Goal: Information Seeking & Learning: Learn about a topic

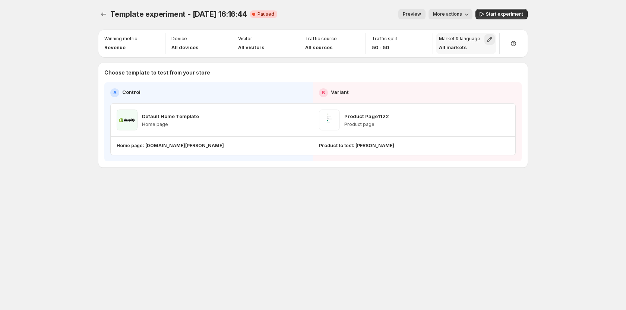
click at [490, 34] on button "button" at bounding box center [489, 39] width 10 height 10
click at [234, 198] on div "Template experiment - [DATE] 16:16:44. This page is ready Template experiment -…" at bounding box center [312, 103] width 447 height 207
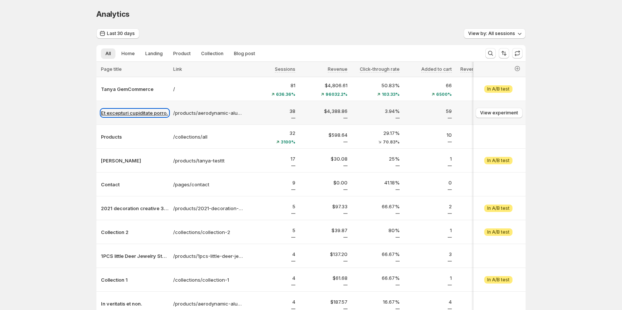
click at [146, 111] on p "Et excepturi cupiditate porro." at bounding box center [135, 112] width 68 height 7
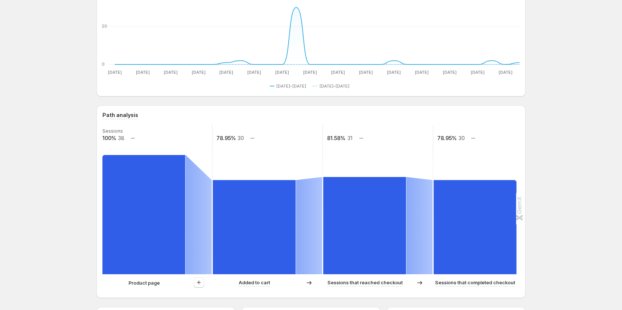
scroll to position [149, 0]
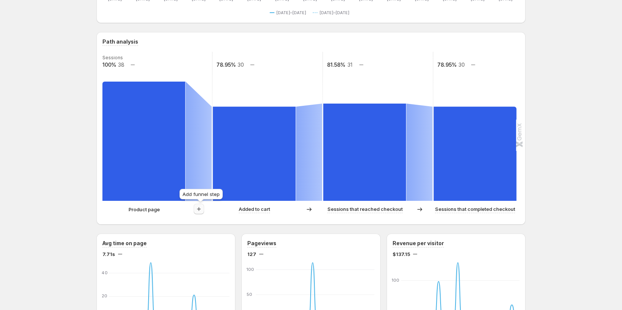
click at [201, 210] on icon "button" at bounding box center [198, 208] width 7 height 7
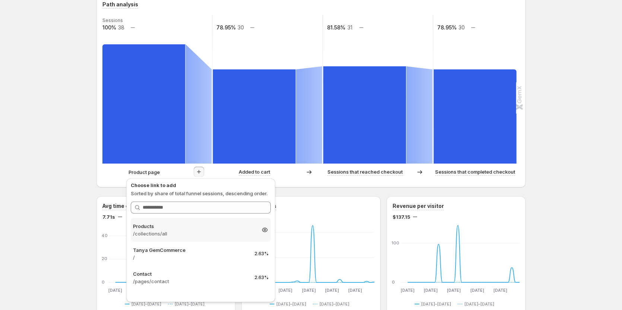
scroll to position [224, 0]
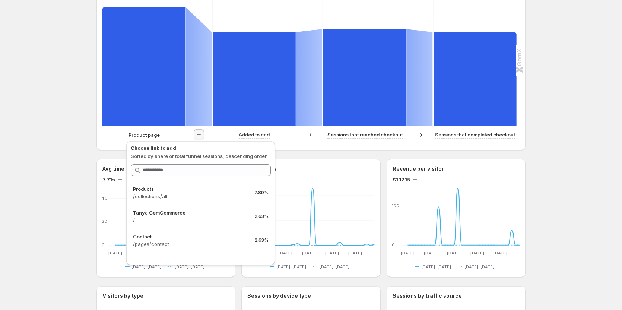
click at [64, 166] on div "Et excepturi cupiditate porro.. This page is ready Et excepturi cupiditate porr…" at bounding box center [311, 247] width 622 height 942
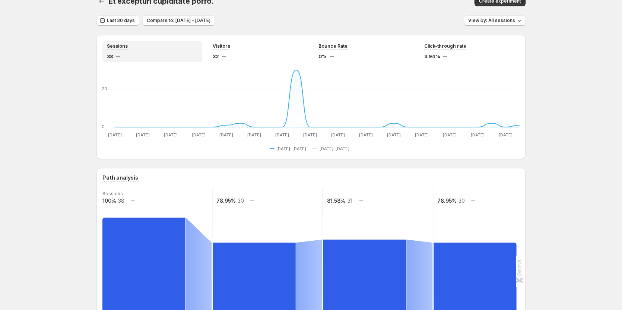
scroll to position [0, 0]
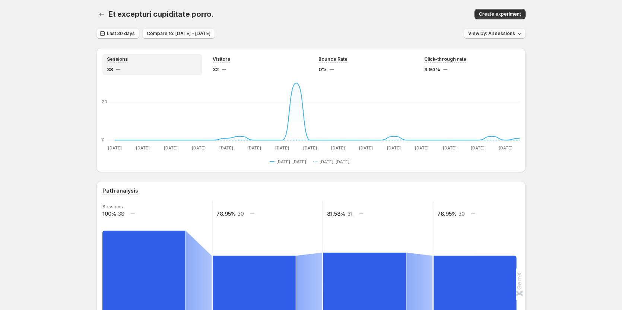
click at [496, 33] on span "View by: All sessions" at bounding box center [491, 34] width 47 height 6
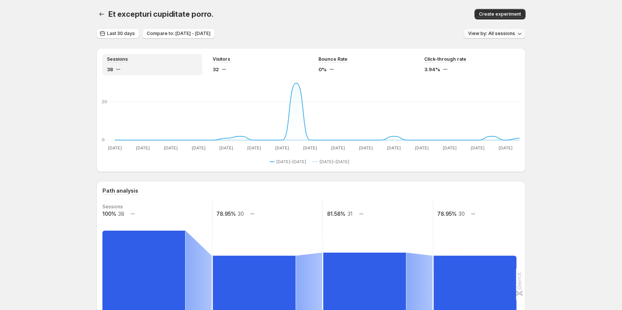
click at [504, 32] on span "View by: All sessions" at bounding box center [491, 34] width 47 height 6
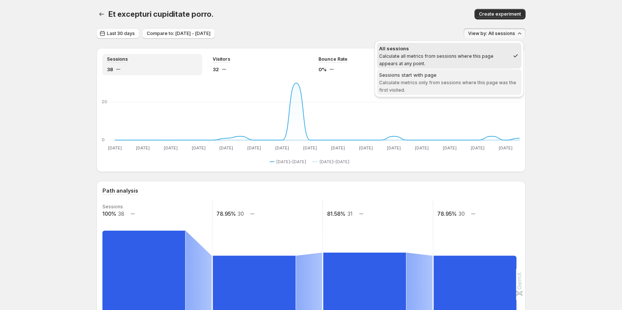
click at [461, 86] on span "Sessions start with page Calculate metrics only from sessions where this page w…" at bounding box center [449, 82] width 140 height 22
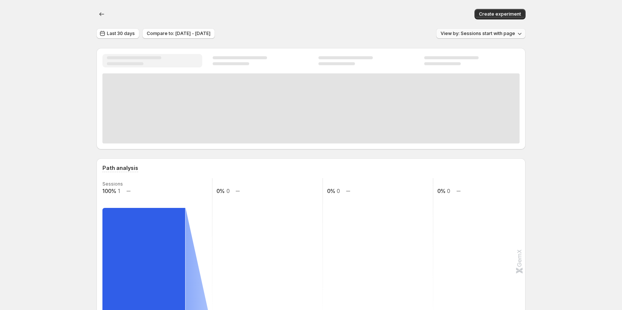
click at [489, 32] on span "View by: Sessions start with page" at bounding box center [478, 34] width 75 height 6
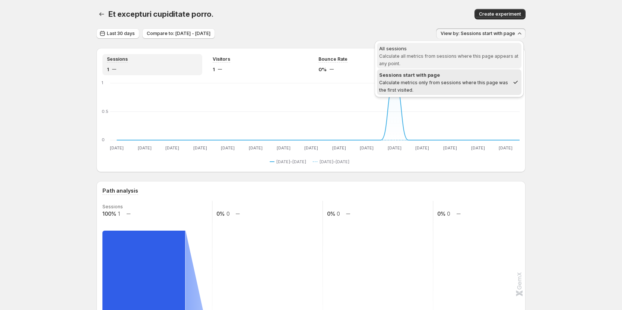
click at [460, 54] on span "Calculate all metrics from sessions where this page appears at any point." at bounding box center [448, 59] width 139 height 13
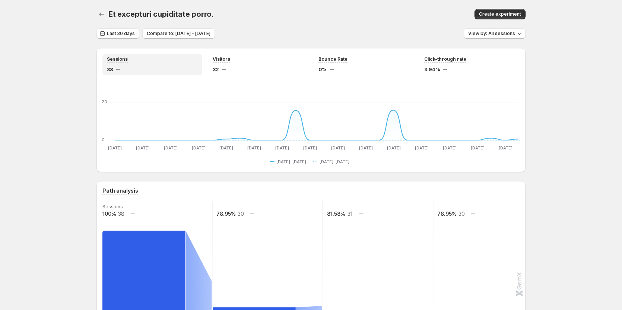
click at [316, 31] on div "Last 30 days Compare to: [DATE] - [DATE] View by: All sessions" at bounding box center [310, 33] width 429 height 11
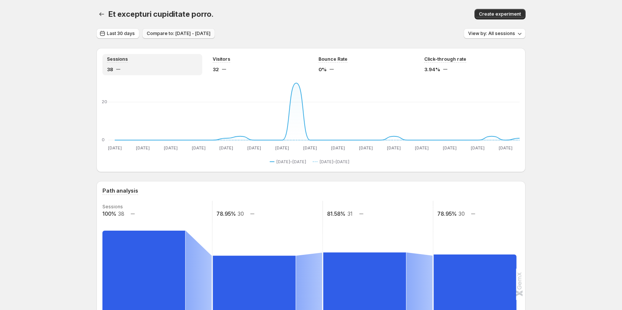
click at [175, 35] on span "Compare to: [DATE] - [DATE]" at bounding box center [179, 34] width 64 height 6
click at [124, 32] on span "Last 30 days" at bounding box center [121, 34] width 28 height 6
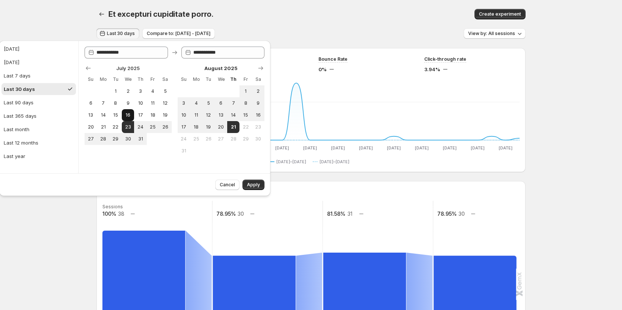
click at [130, 112] on button "16" at bounding box center [128, 115] width 12 height 12
type input "**********"
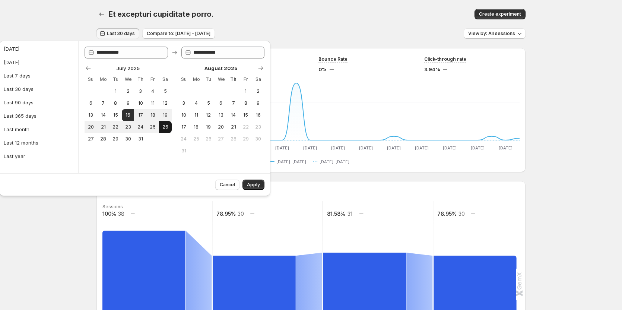
click at [167, 126] on span "26" at bounding box center [165, 127] width 6 height 6
type input "**********"
click at [289, 21] on div "Et excepturi cupiditate porro.. This page is ready Et excepturi cupiditate porr…" at bounding box center [310, 14] width 429 height 28
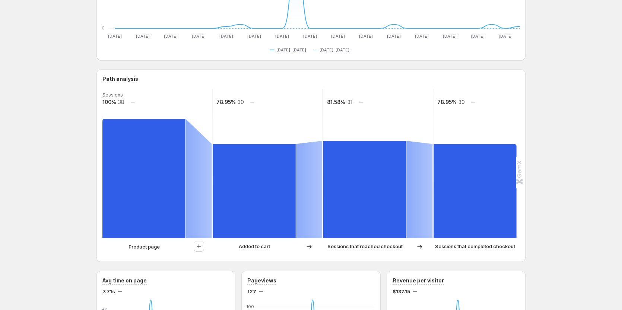
scroll to position [149, 0]
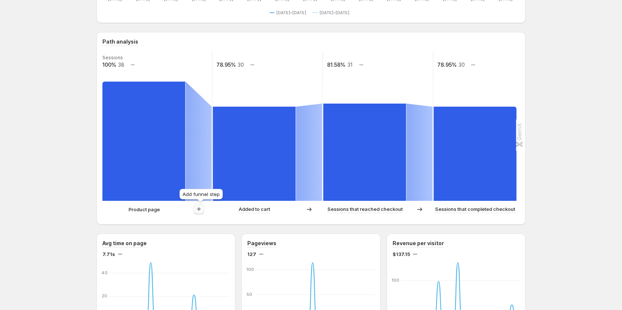
click at [202, 210] on icon "button" at bounding box center [198, 208] width 7 height 7
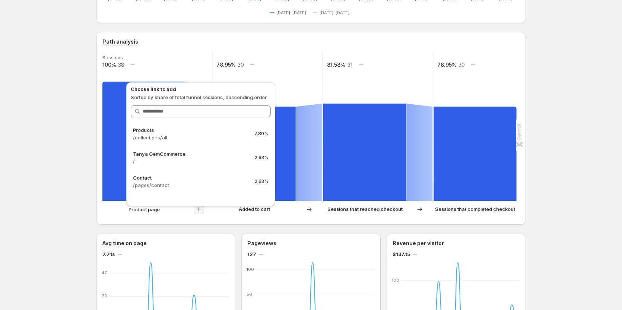
click at [202, 210] on icon "button" at bounding box center [198, 208] width 7 height 7
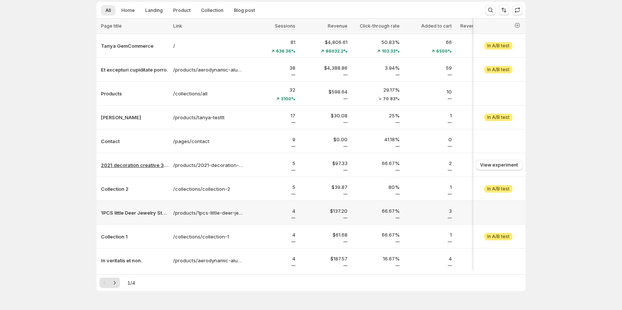
scroll to position [30, 0]
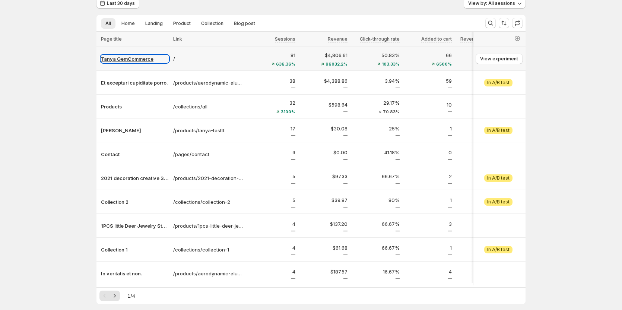
click at [132, 61] on p "Tanya GemCommerce" at bounding box center [135, 58] width 68 height 7
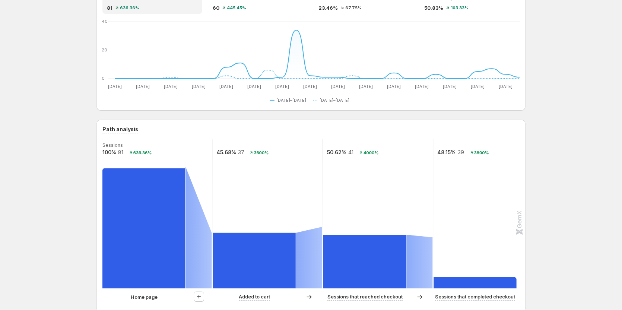
scroll to position [105, 0]
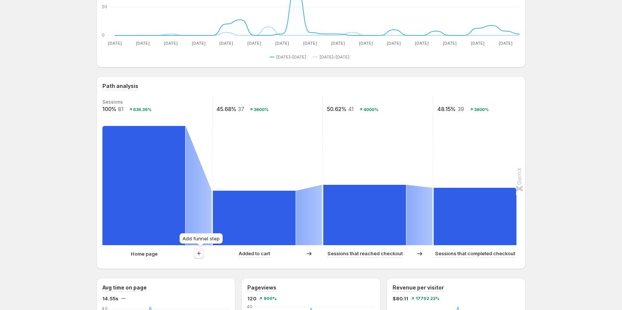
click at [202, 257] on button "button" at bounding box center [199, 253] width 10 height 10
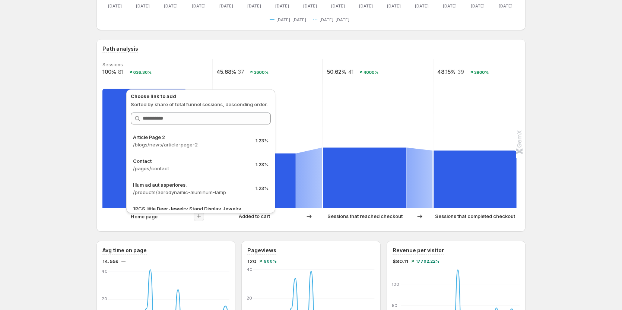
scroll to position [205, 0]
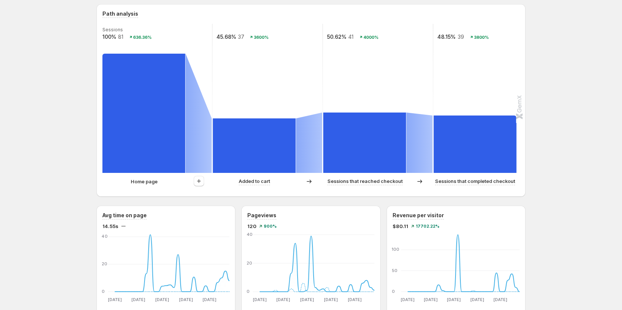
scroll to position [179, 0]
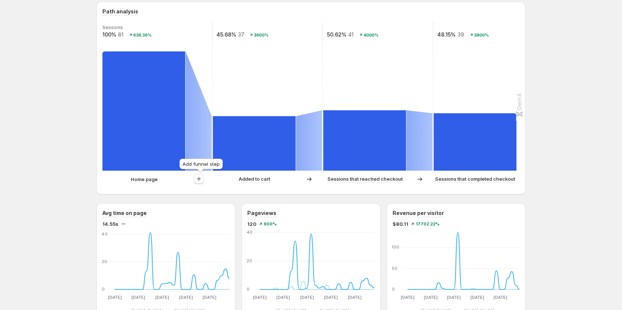
click at [198, 179] on icon "button" at bounding box center [198, 178] width 7 height 7
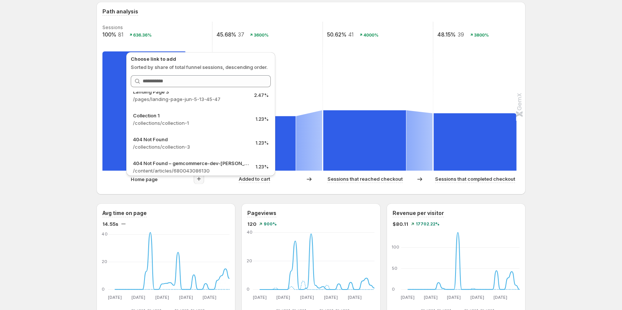
scroll to position [112, 0]
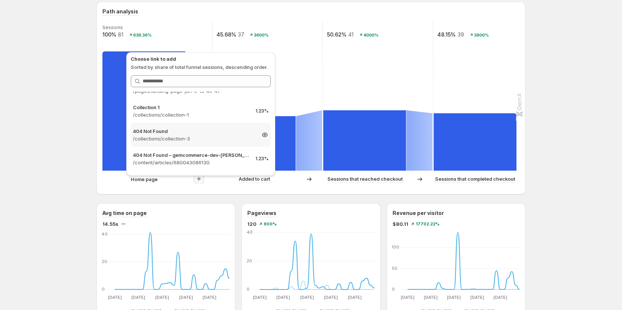
click at [185, 134] on p "404 Not Found" at bounding box center [194, 130] width 122 height 7
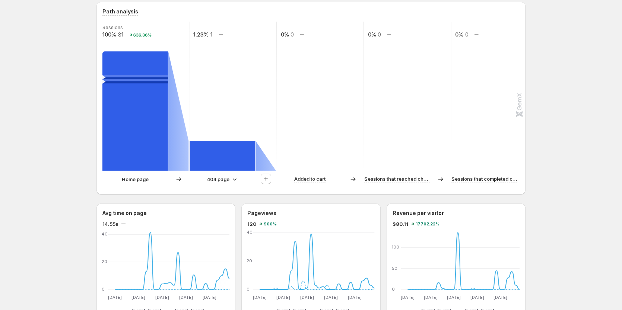
click at [222, 178] on p "404 page" at bounding box center [218, 178] width 22 height 7
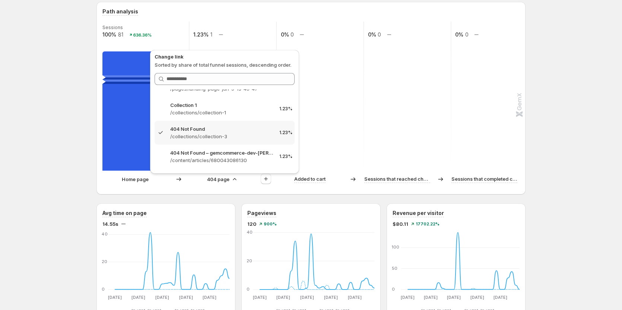
click at [221, 176] on p "404 page" at bounding box center [218, 178] width 22 height 7
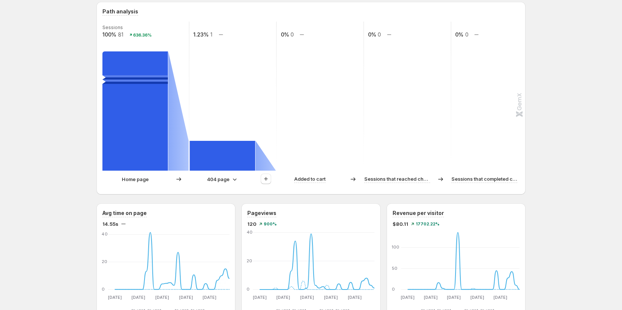
click at [221, 177] on p "404 page" at bounding box center [218, 178] width 22 height 7
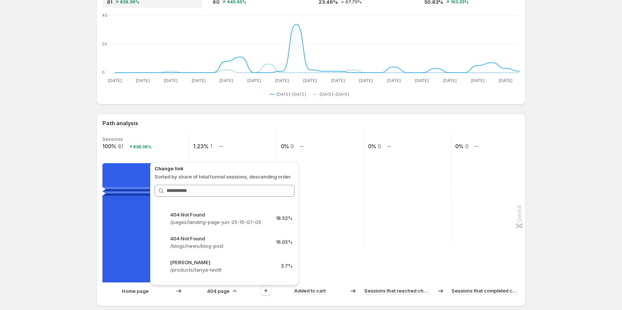
scroll to position [0, 0]
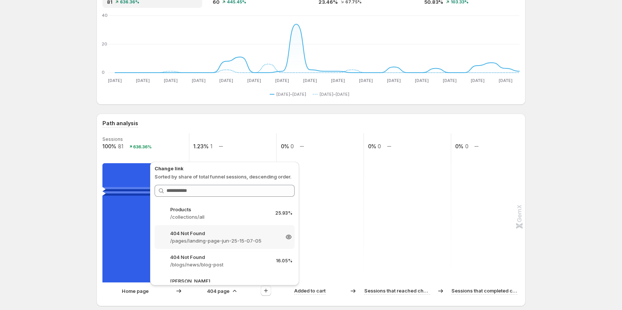
click at [226, 238] on p "/pages/landing-page-jun-25-15-07-05" at bounding box center [224, 240] width 109 height 7
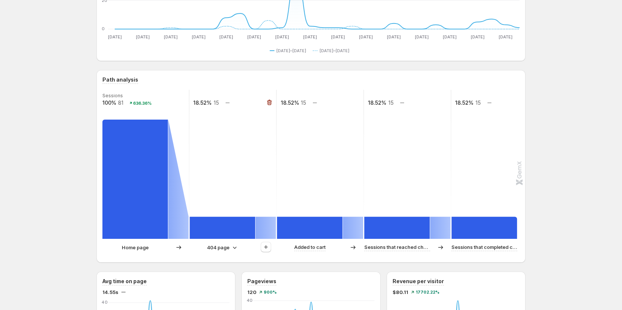
scroll to position [142, 0]
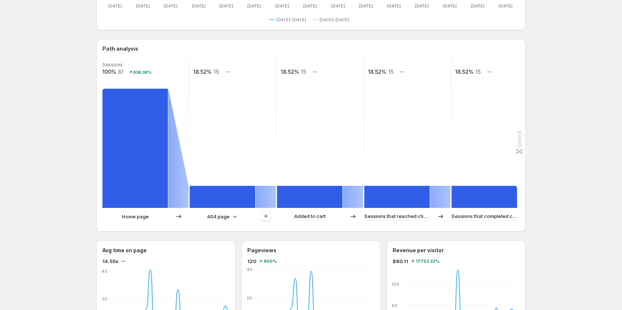
click at [224, 223] on div "Home page 404 page Added to cart Sessions that reached checkout Sessions that c…" at bounding box center [310, 218] width 416 height 15
click at [224, 219] on p "404 page" at bounding box center [218, 216] width 22 height 7
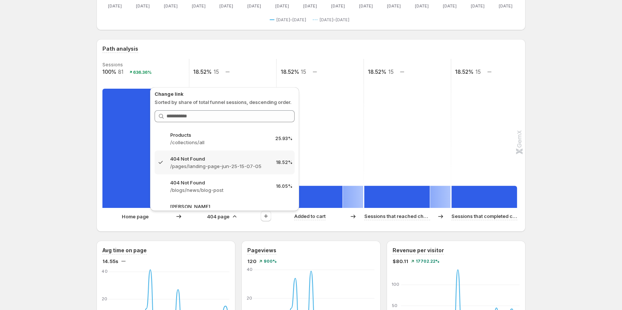
drag, startPoint x: 101, startPoint y: 210, endPoint x: 160, endPoint y: 214, distance: 59.0
click at [101, 210] on div "Path analysis Sessions 100% 81 636.36% 18.52% 15 18.52% 15 18.52% 15 18.52% 15 …" at bounding box center [310, 135] width 429 height 193
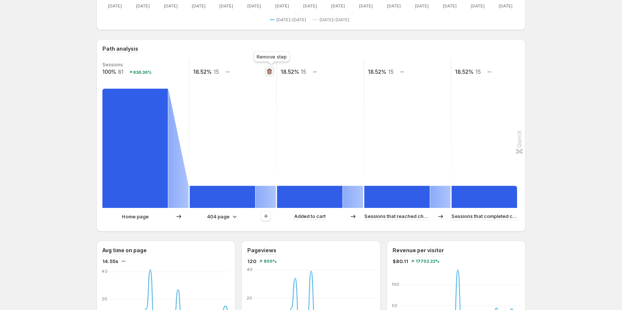
click at [273, 70] on icon "button" at bounding box center [269, 71] width 7 height 7
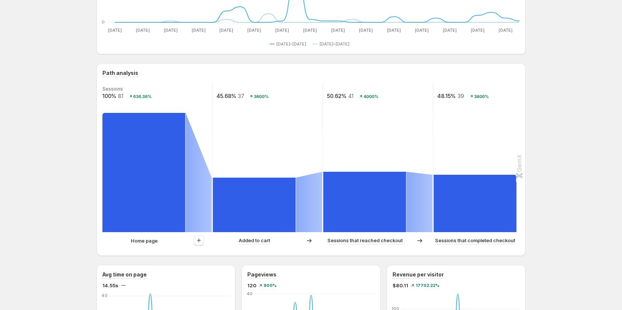
scroll to position [105, 0]
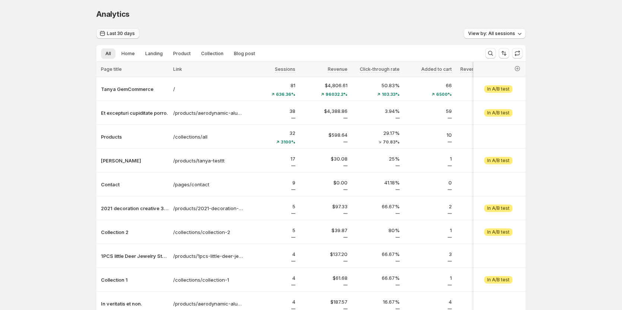
click at [123, 34] on span "Last 30 days" at bounding box center [121, 34] width 28 height 6
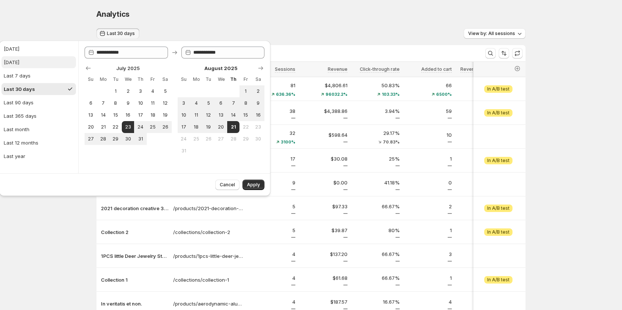
click at [41, 63] on button "[DATE]" at bounding box center [38, 62] width 75 height 12
type input "**********"
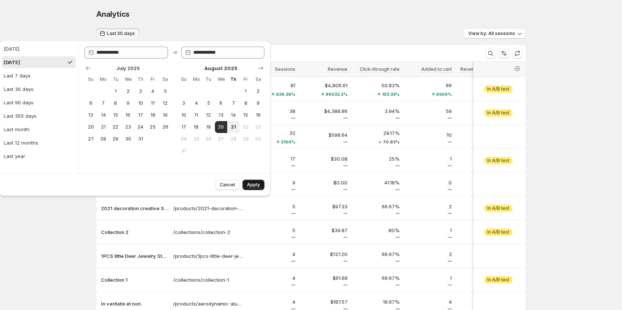
click at [257, 182] on button "Apply" at bounding box center [254, 185] width 22 height 10
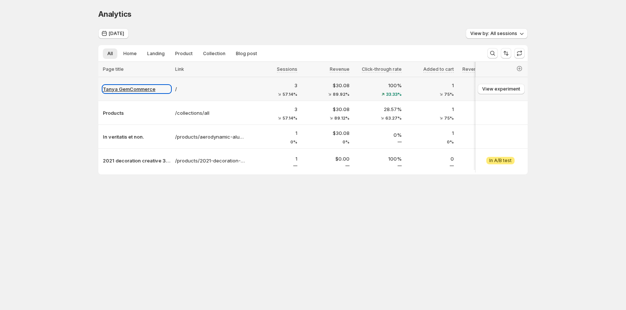
click at [137, 91] on p "Tanya GemCommerce" at bounding box center [137, 88] width 68 height 7
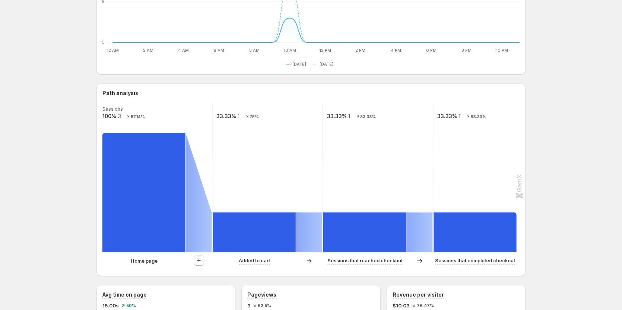
scroll to position [75, 0]
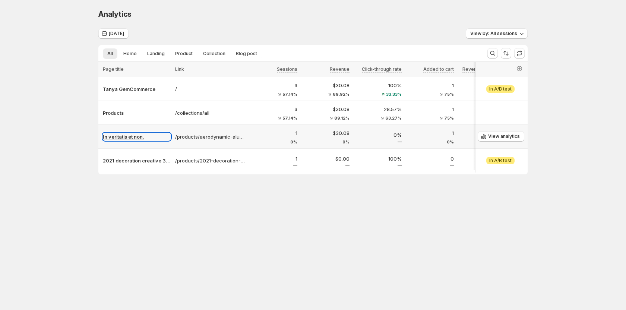
click at [124, 136] on p "In veritatis et non." at bounding box center [137, 136] width 68 height 7
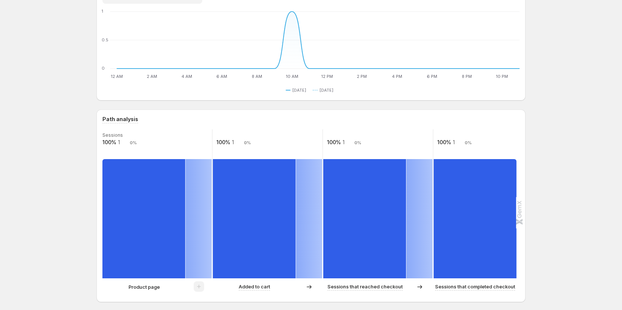
scroll to position [75, 0]
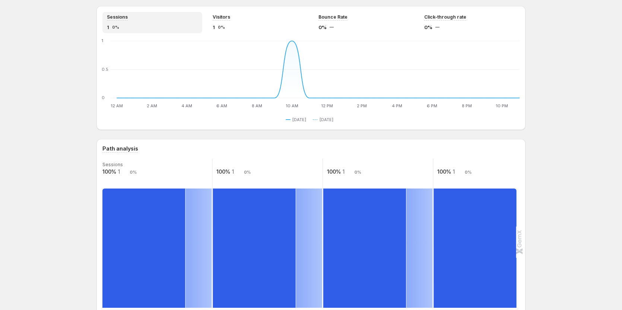
scroll to position [0, 0]
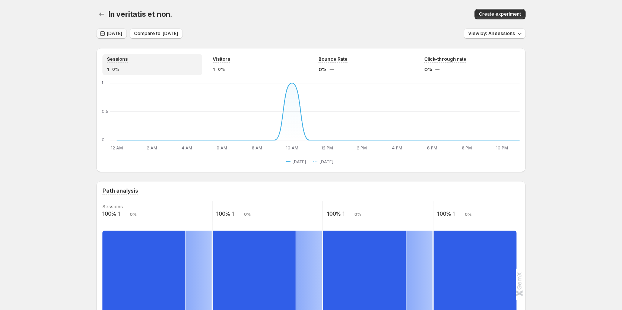
click at [116, 31] on span "[DATE]" at bounding box center [114, 34] width 15 height 6
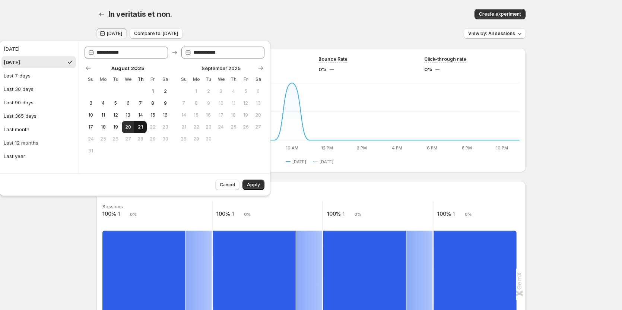
click at [140, 126] on span "21" at bounding box center [140, 127] width 6 height 6
type input "**********"
click at [255, 183] on span "Apply" at bounding box center [253, 185] width 13 height 6
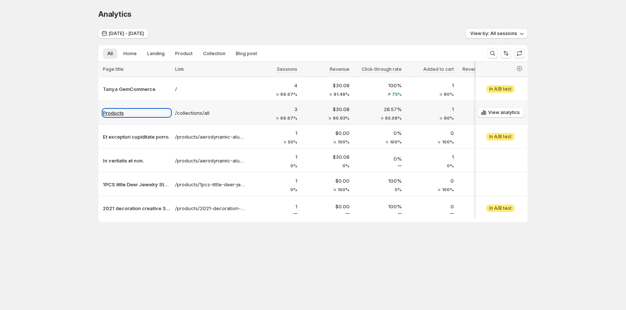
click at [115, 113] on p "Products" at bounding box center [137, 112] width 68 height 7
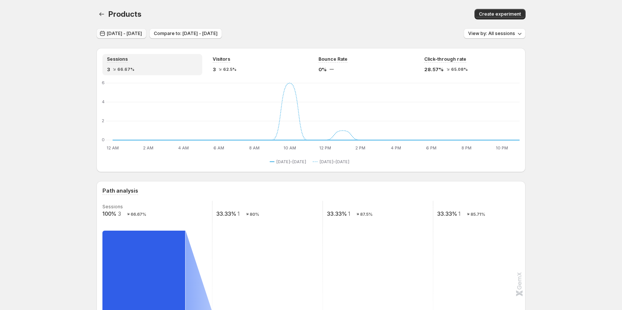
click at [146, 31] on button "[DATE] - [DATE]" at bounding box center [121, 33] width 50 height 10
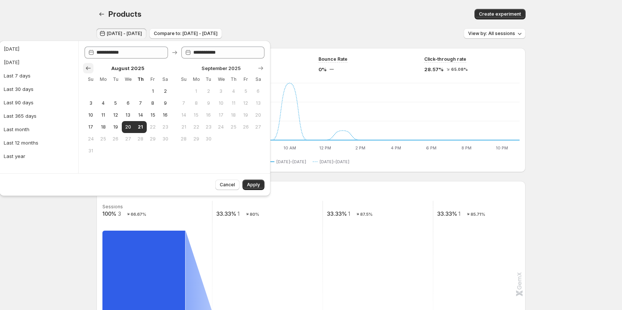
click at [86, 66] on icon "Show previous month, July 2025" at bounding box center [88, 67] width 7 height 7
click at [125, 137] on span "30" at bounding box center [128, 139] width 6 height 6
type input "**********"
click at [206, 102] on span "5" at bounding box center [208, 103] width 6 height 6
type input "**********"
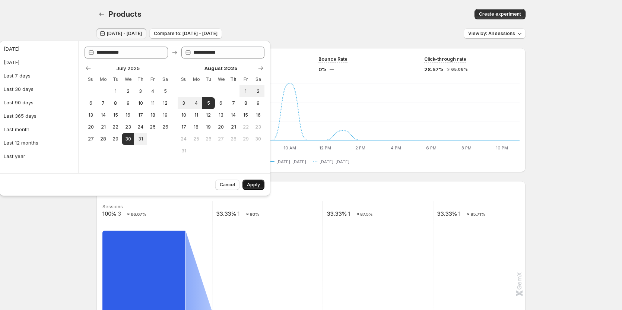
click at [254, 187] on span "Apply" at bounding box center [253, 185] width 13 height 6
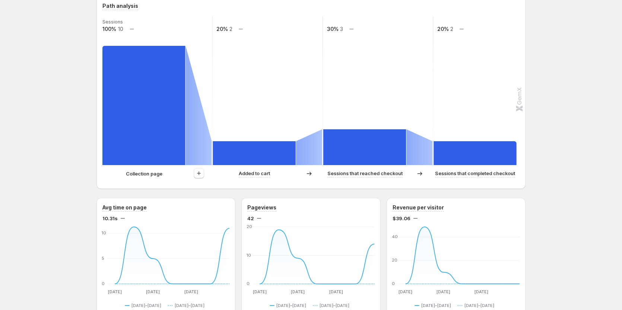
scroll to position [186, 0]
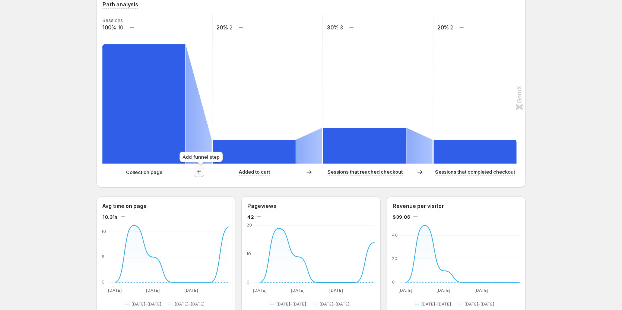
click at [201, 172] on icon "button" at bounding box center [198, 171] width 7 height 7
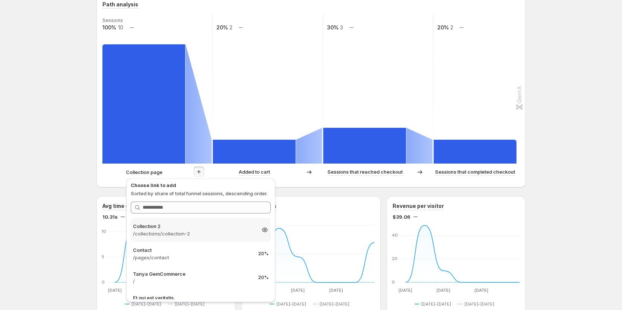
click at [195, 230] on p "/collections/collection-2" at bounding box center [194, 233] width 122 height 7
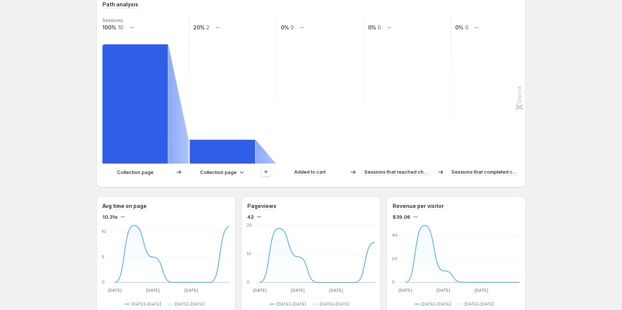
click at [221, 171] on p "Collection page" at bounding box center [218, 171] width 37 height 7
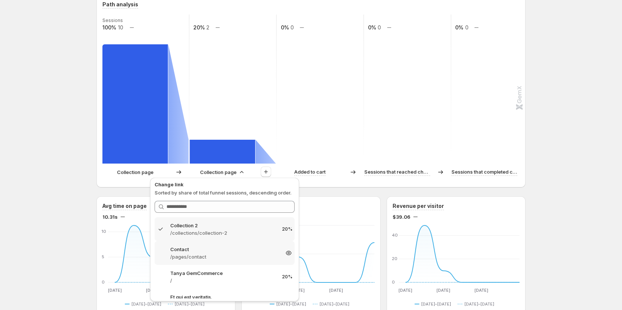
click at [209, 260] on p "/pages/contact" at bounding box center [224, 256] width 109 height 7
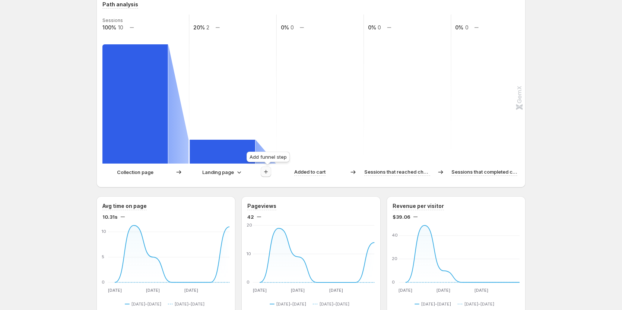
click at [270, 169] on icon "button" at bounding box center [265, 171] width 7 height 7
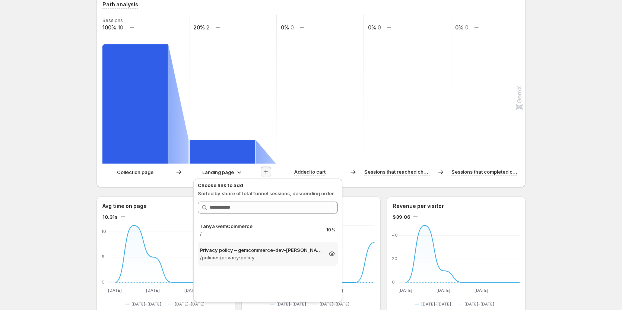
click at [252, 251] on p "Privacy policy – gemcommerce-dev-[PERSON_NAME]" at bounding box center [261, 249] width 122 height 7
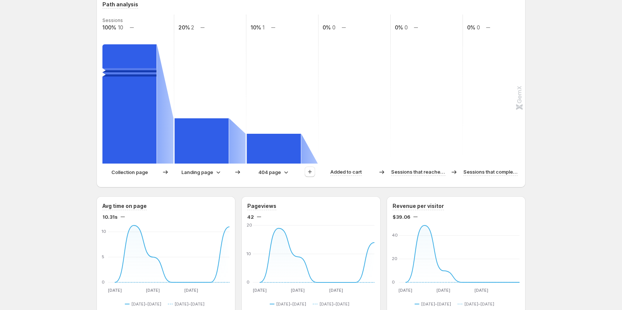
click at [221, 171] on icon at bounding box center [218, 171] width 7 height 7
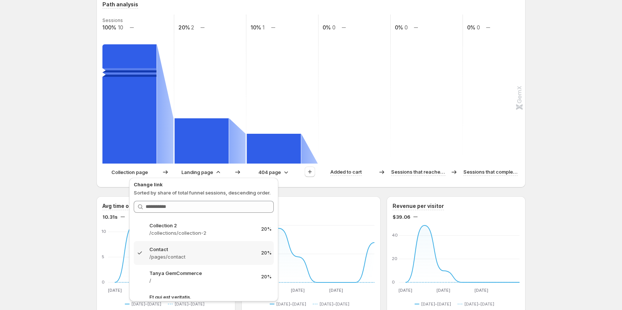
click at [284, 175] on icon at bounding box center [285, 171] width 7 height 7
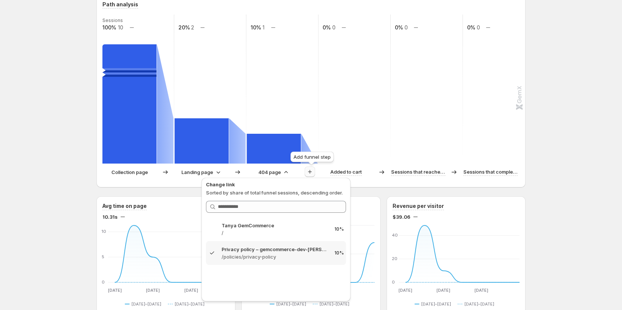
click at [310, 170] on icon "button" at bounding box center [309, 171] width 7 height 7
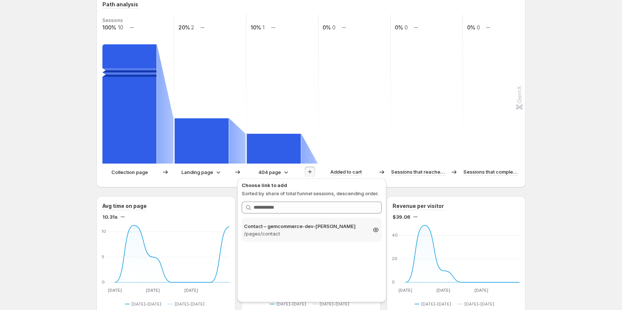
click at [289, 231] on p "/pages/contact" at bounding box center [305, 233] width 122 height 7
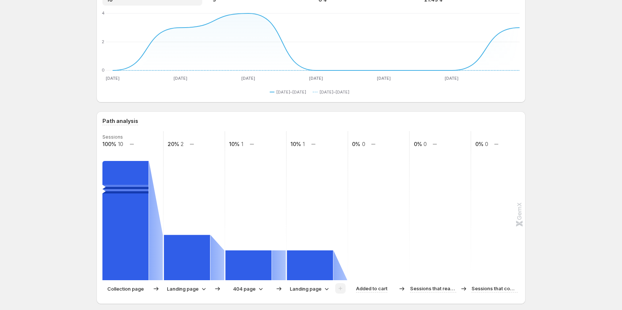
scroll to position [112, 0]
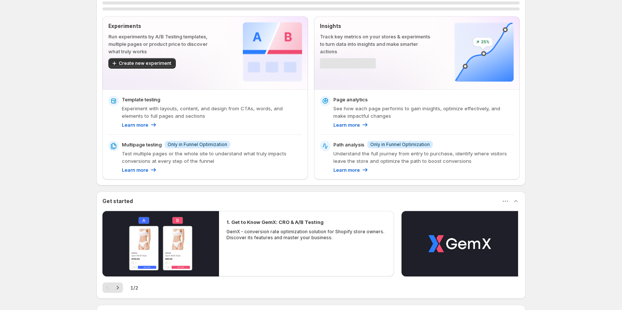
scroll to position [75, 0]
